Goal: Use online tool/utility: Use online tool/utility

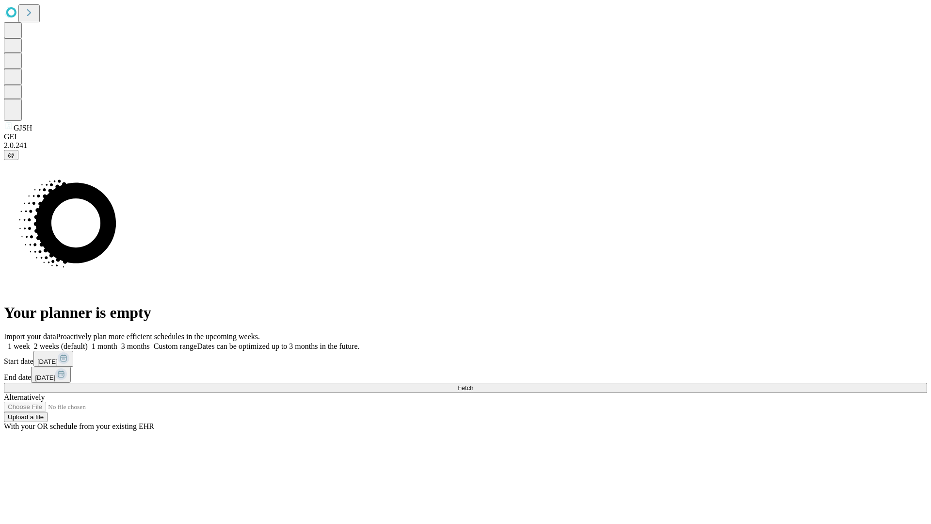
click at [473, 384] on span "Fetch" at bounding box center [465, 387] width 16 height 7
